Goal: Transaction & Acquisition: Purchase product/service

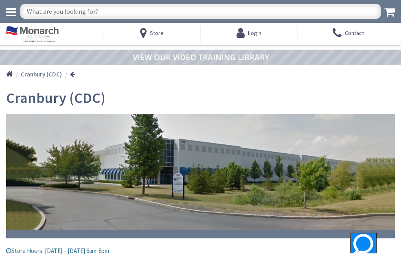
click at [209, 19] on input "text" at bounding box center [200, 11] width 360 height 15
drag, startPoint x: 117, startPoint y: 35, endPoint x: 86, endPoint y: 34, distance: 31.0
click at [86, 23] on div "Toggle Nav em battery fixture em battery fixture Search Cart My Cart Close" at bounding box center [200, 11] width 401 height 23
type input "battery fixture"
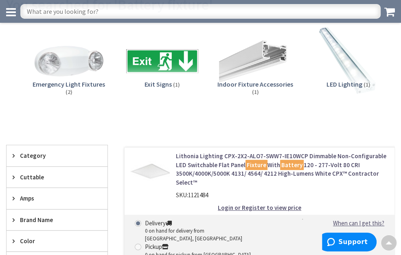
scroll to position [41, 0]
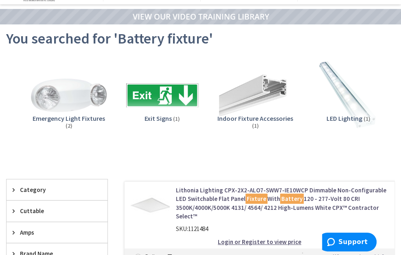
click at [57, 135] on img at bounding box center [68, 95] width 79 height 79
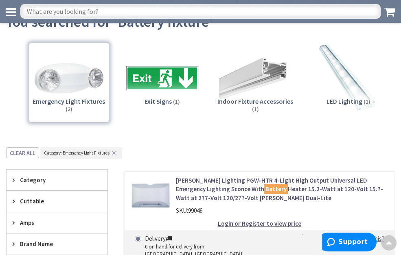
scroll to position [234, 0]
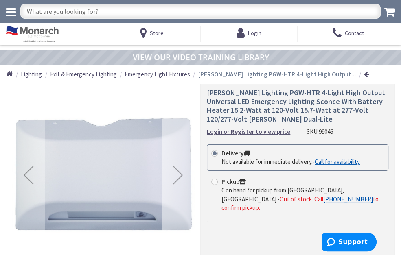
click at [175, 191] on div "Next" at bounding box center [178, 175] width 33 height 33
